Goal: Task Accomplishment & Management: Manage account settings

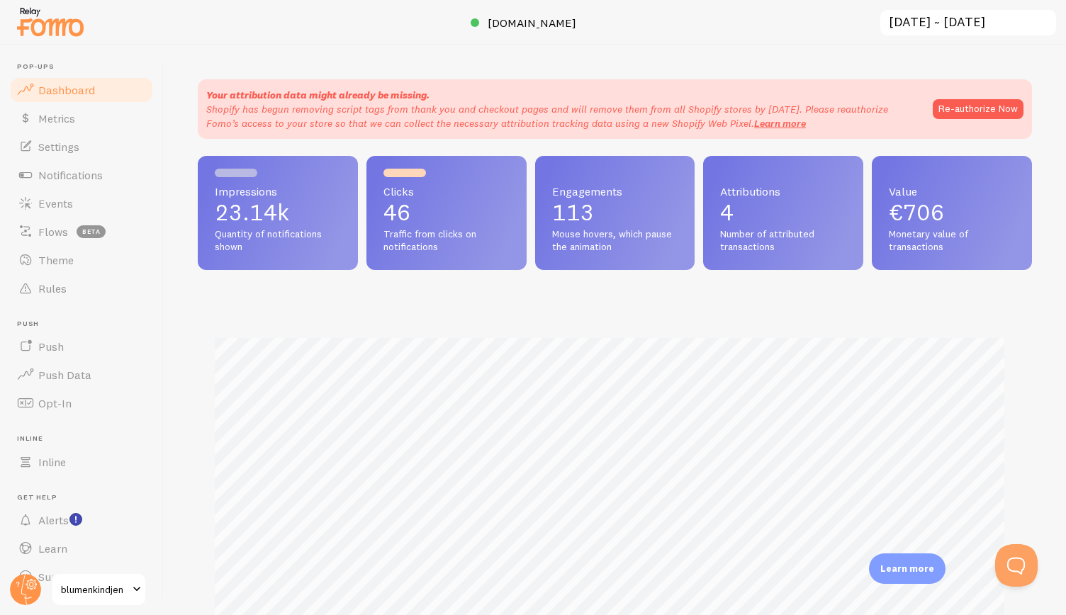
scroll to position [27, 0]
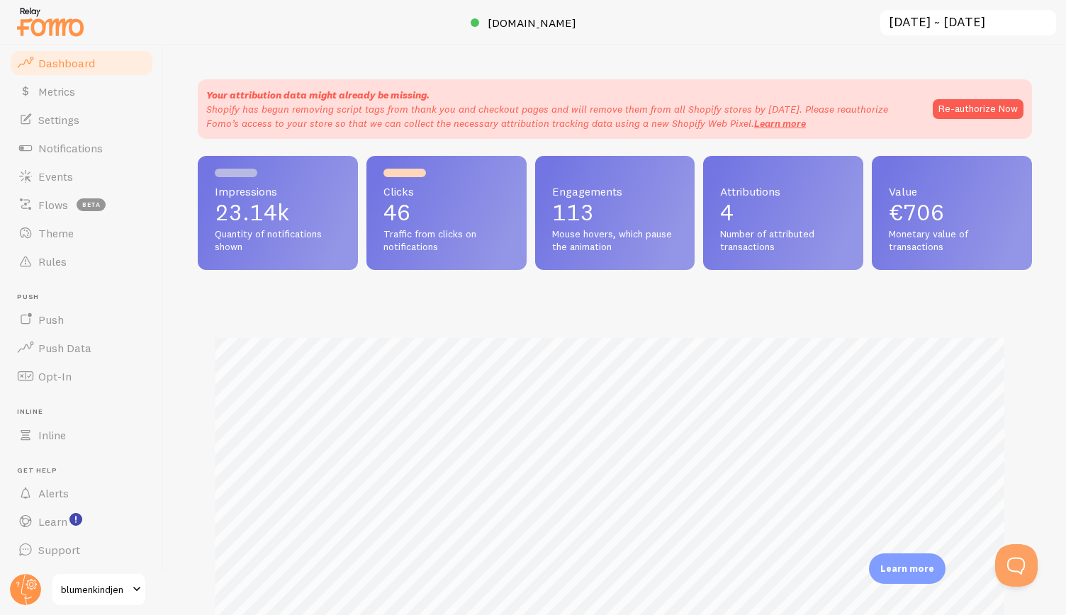
click at [120, 596] on span "blumenkindjen" at bounding box center [94, 589] width 67 height 17
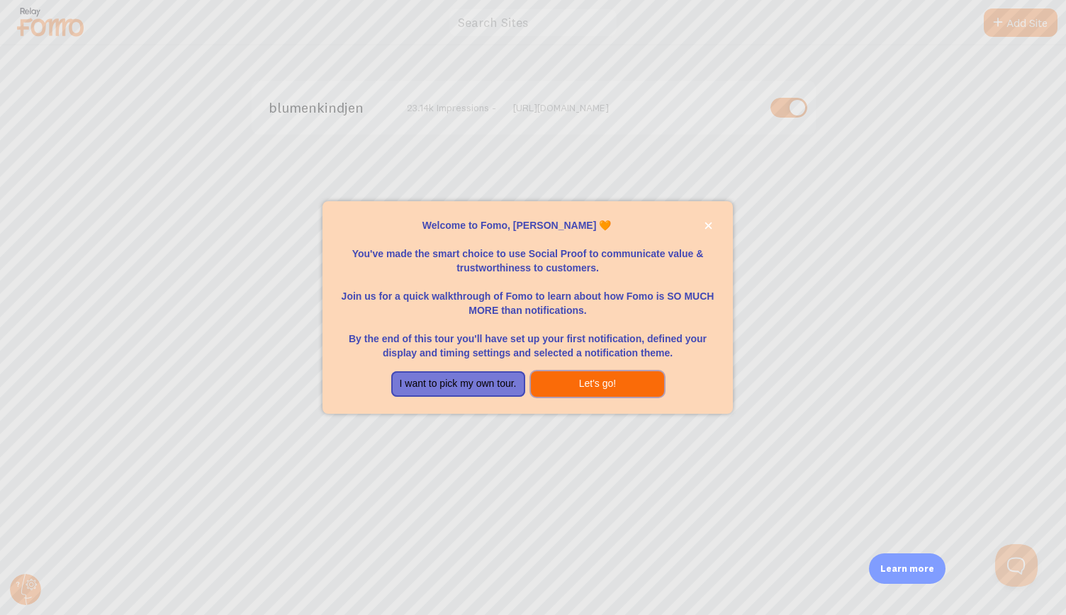
click at [593, 385] on button "Let's go!" at bounding box center [598, 384] width 134 height 26
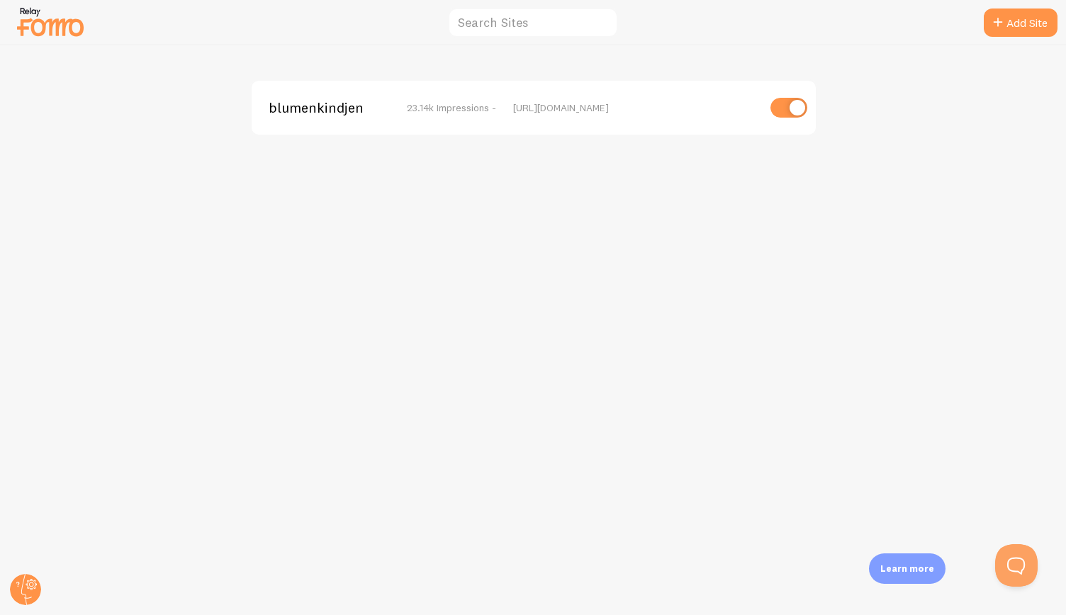
click at [24, 26] on img at bounding box center [50, 22] width 71 height 36
click at [21, 592] on icon at bounding box center [26, 589] width 11 height 31
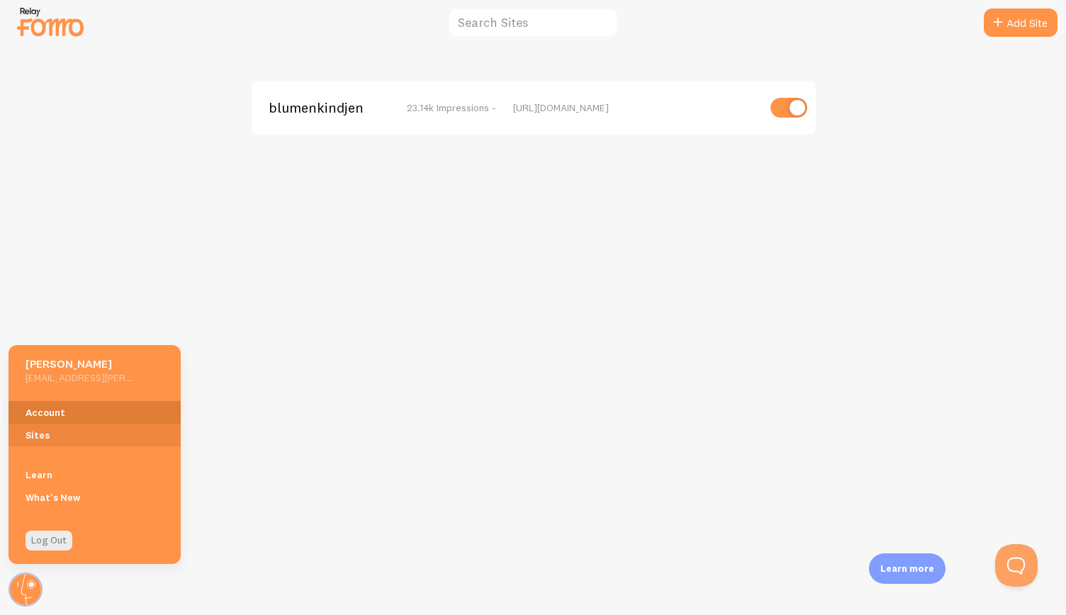
click at [50, 413] on link "Account" at bounding box center [95, 412] width 172 height 23
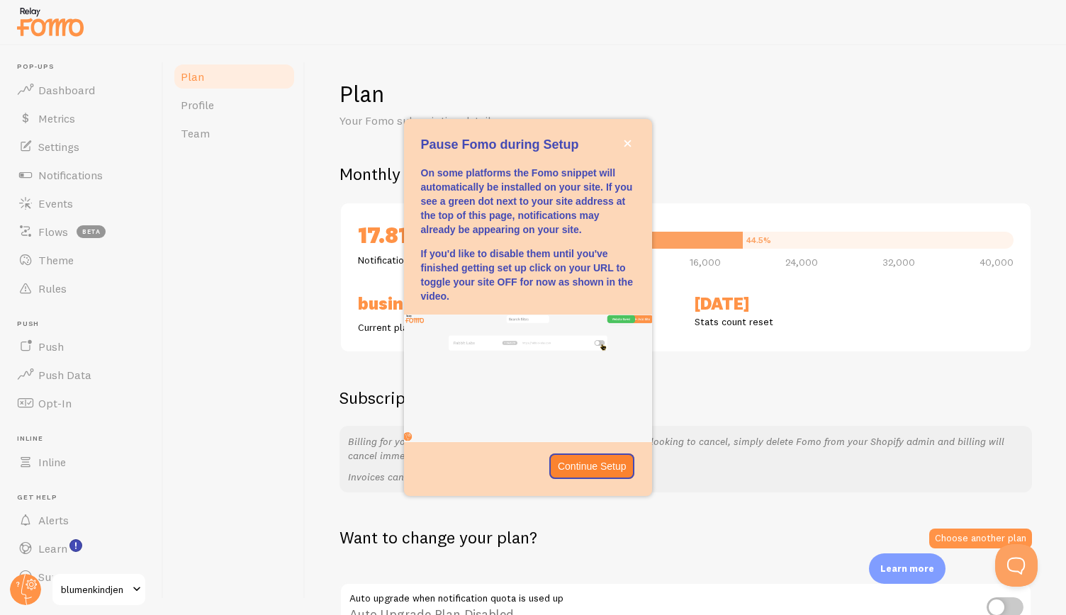
click at [634, 155] on div "Pause Fomo during Setup" at bounding box center [528, 160] width 248 height 11
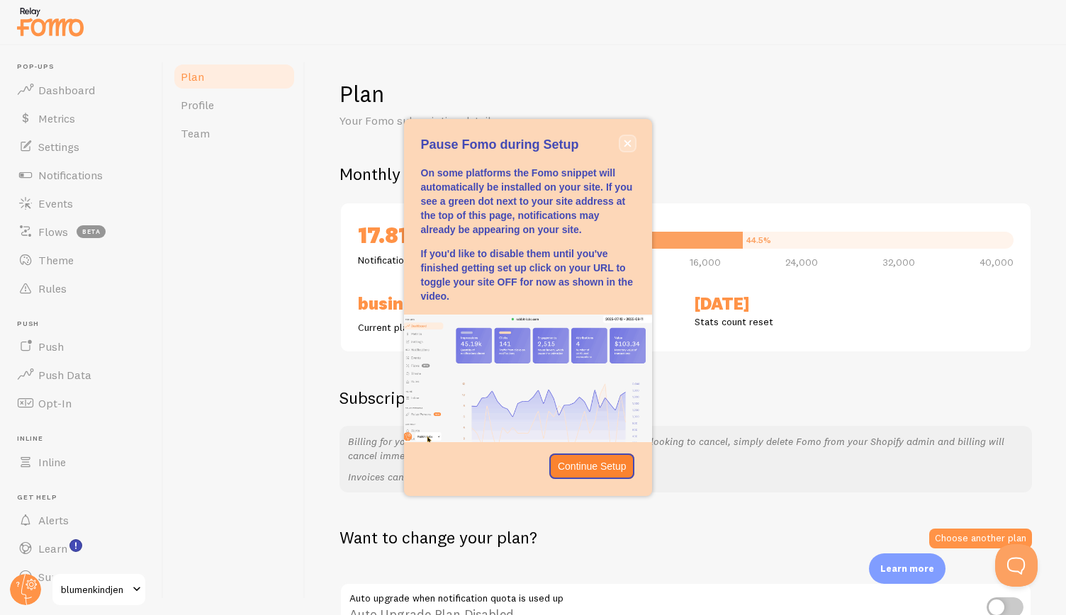
click at [629, 147] on icon "close," at bounding box center [628, 144] width 8 height 8
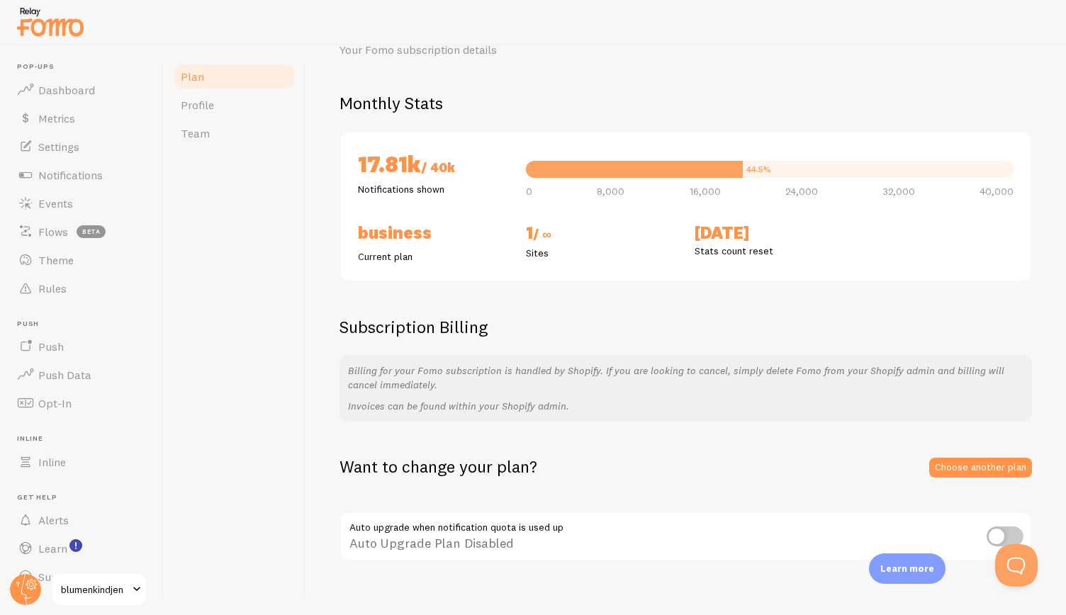
scroll to position [86, 0]
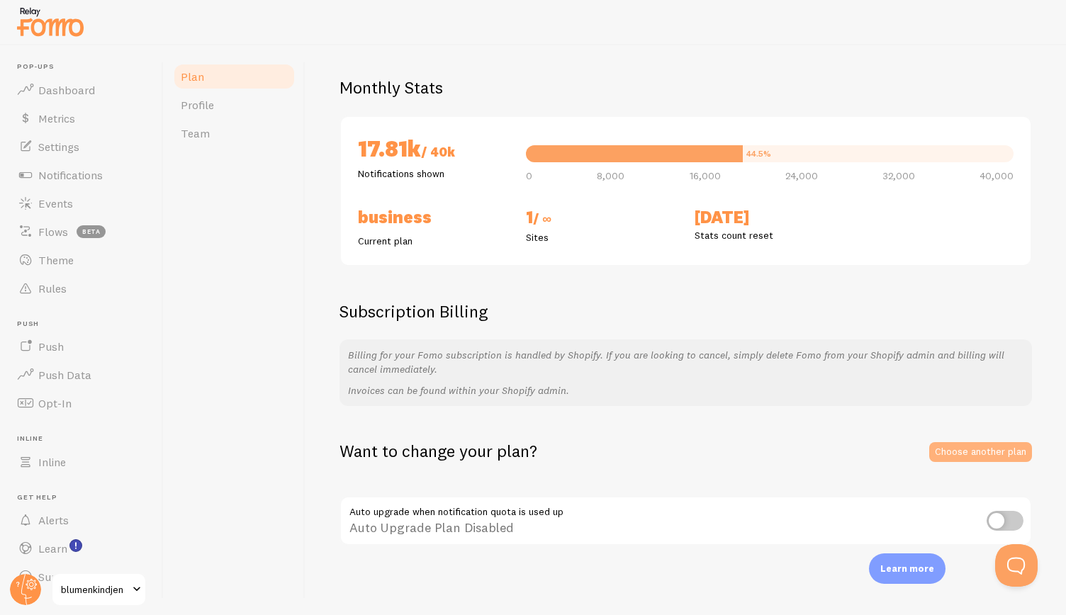
click at [974, 447] on link "Choose another plan" at bounding box center [980, 452] width 103 height 20
